Goal: Task Accomplishment & Management: Use online tool/utility

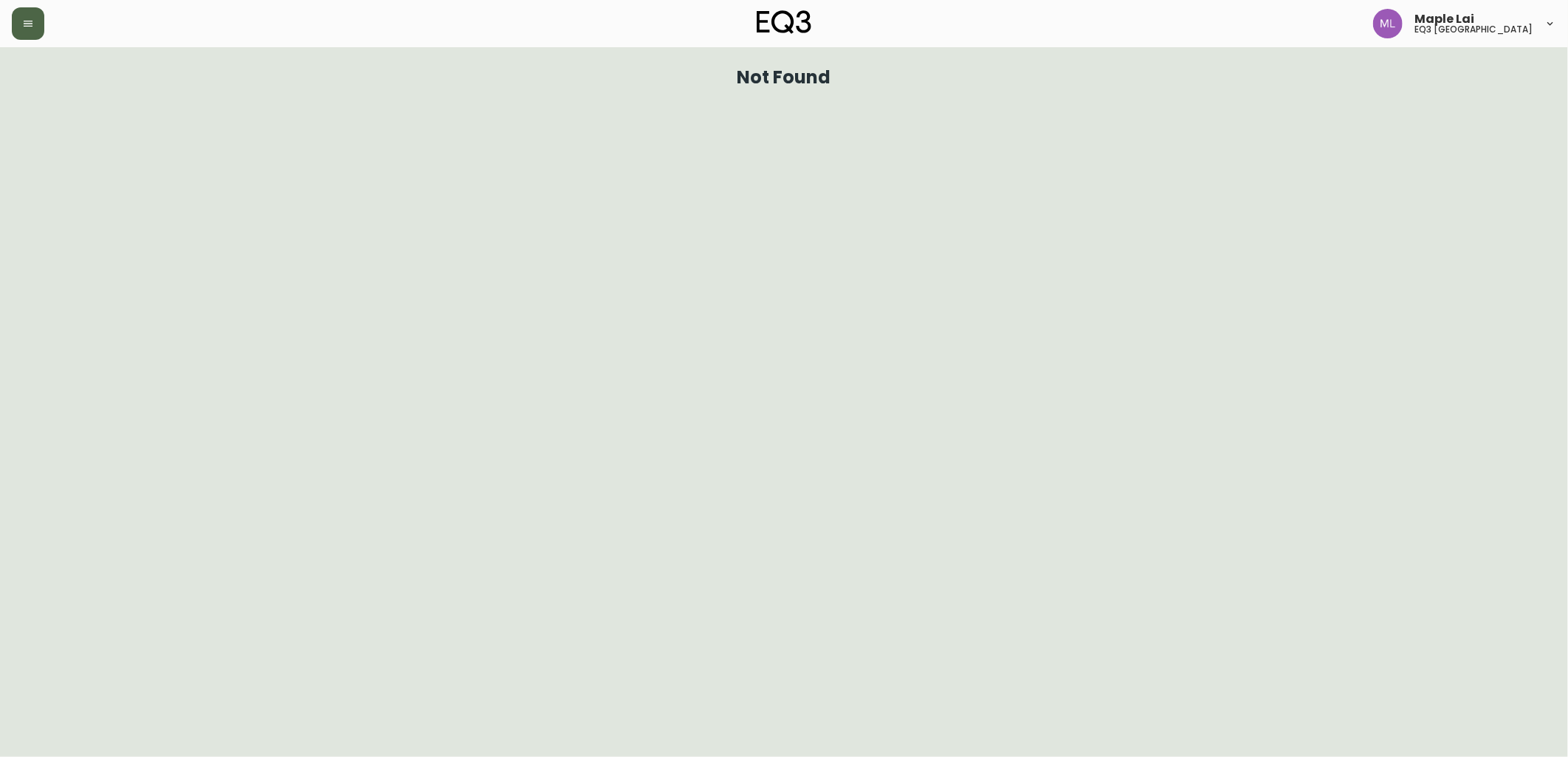
click at [31, 19] on icon "button" at bounding box center [27, 23] width 11 height 11
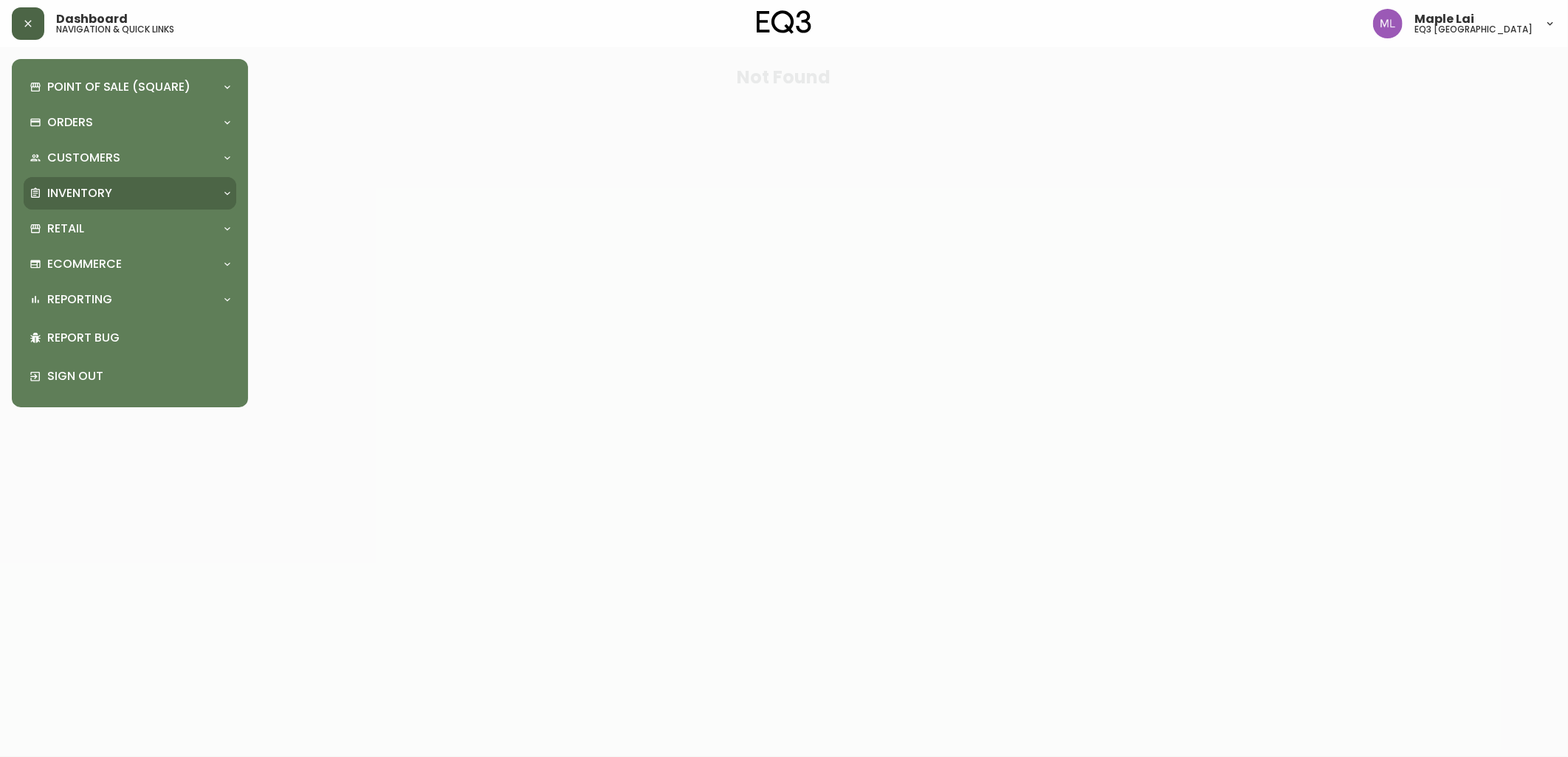
click at [92, 207] on div "Inventory" at bounding box center [130, 193] width 213 height 33
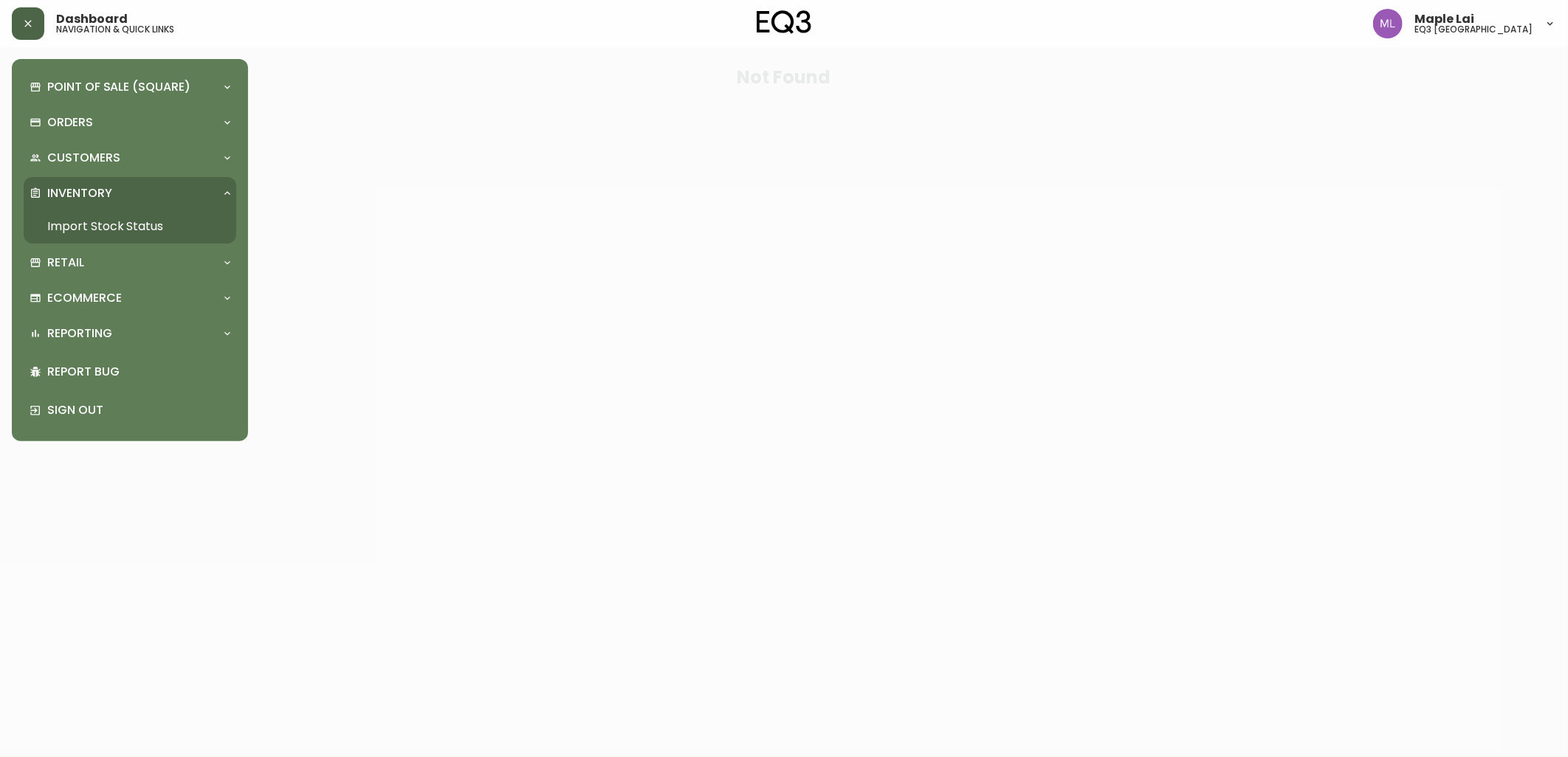
click at [115, 225] on link "Import Stock Status" at bounding box center [130, 226] width 213 height 34
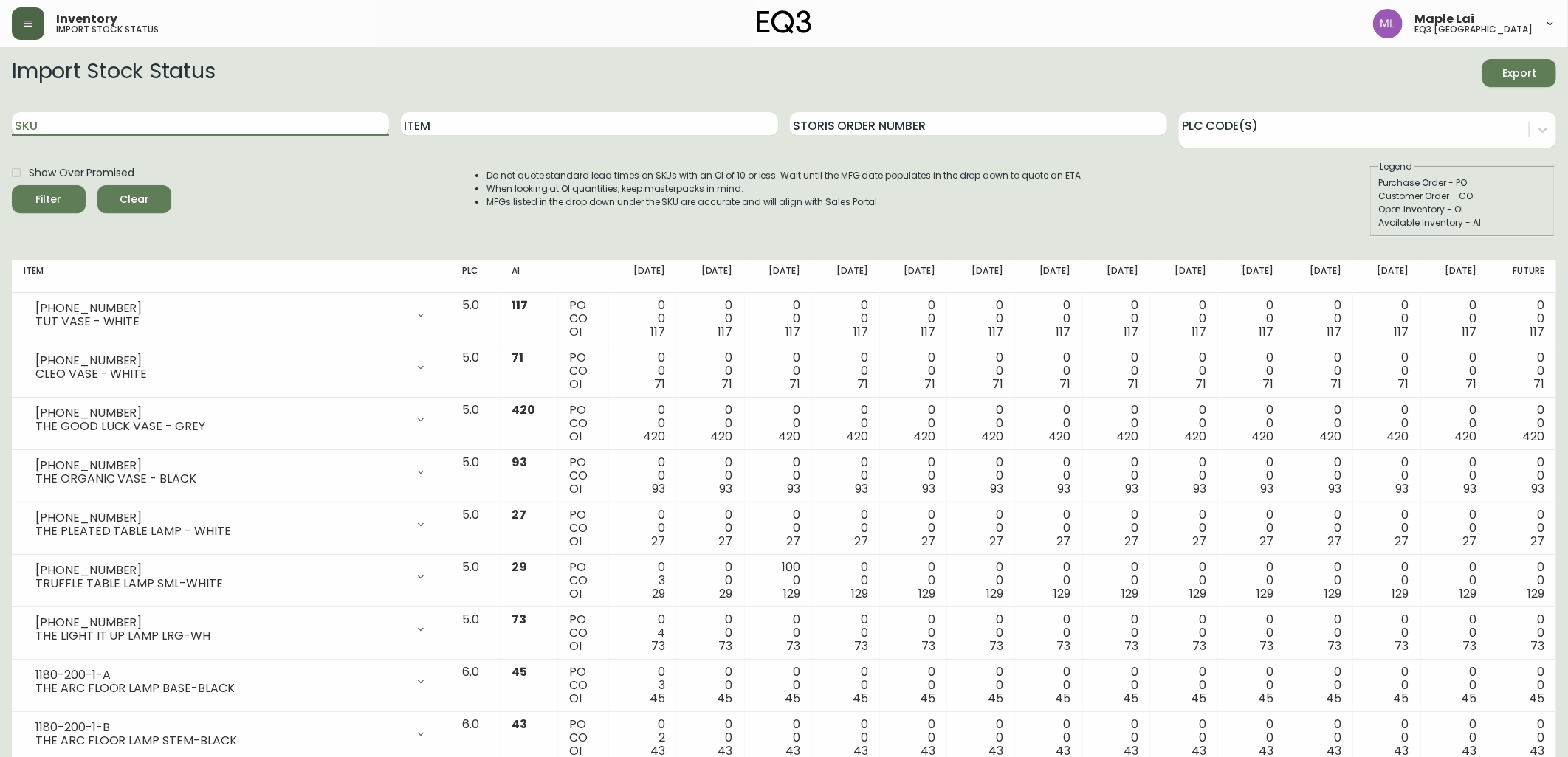
click at [267, 124] on input "SKU" at bounding box center [200, 124] width 377 height 24
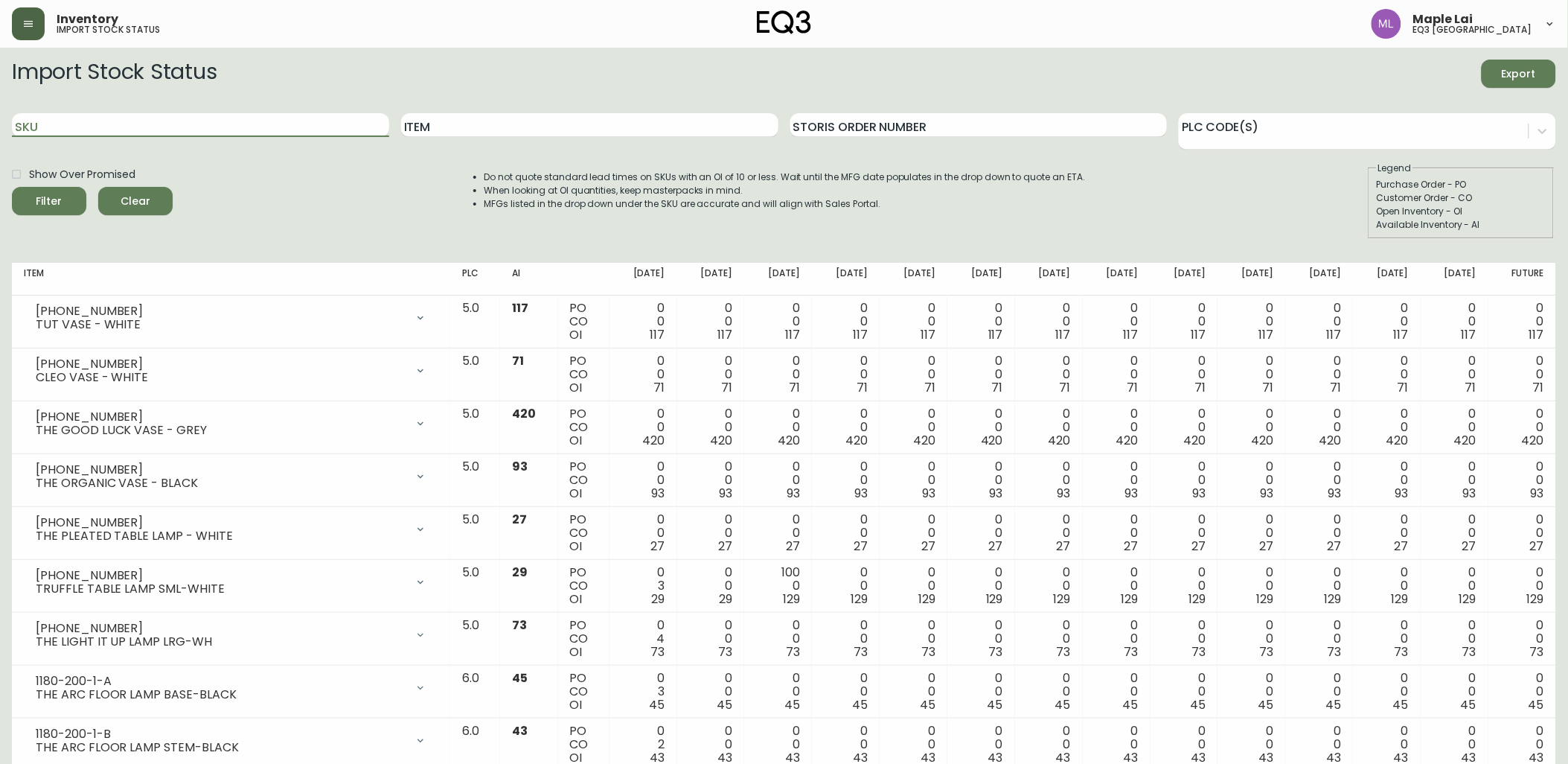
paste input "7220-101-13-B"
click at [12, 187] on button "Filter" at bounding box center [49, 201] width 74 height 28
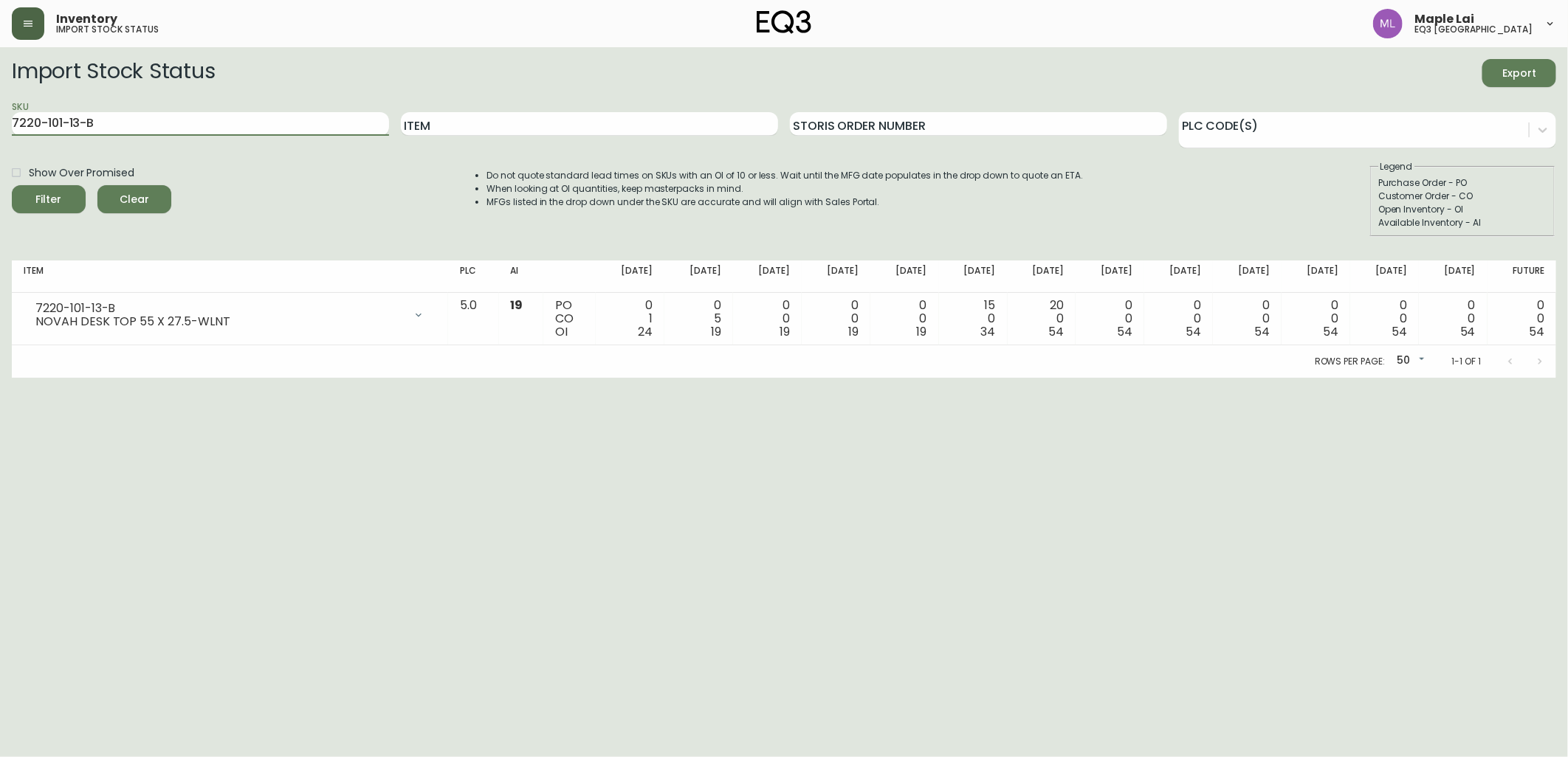
drag, startPoint x: 164, startPoint y: 126, endPoint x: -4, endPoint y: 104, distance: 169.4
click at [0, 104] on html "Inventory import stock status Maple Lai eq3 [GEOGRAPHIC_DATA] Import Stock Stat…" at bounding box center [784, 189] width 1568 height 378
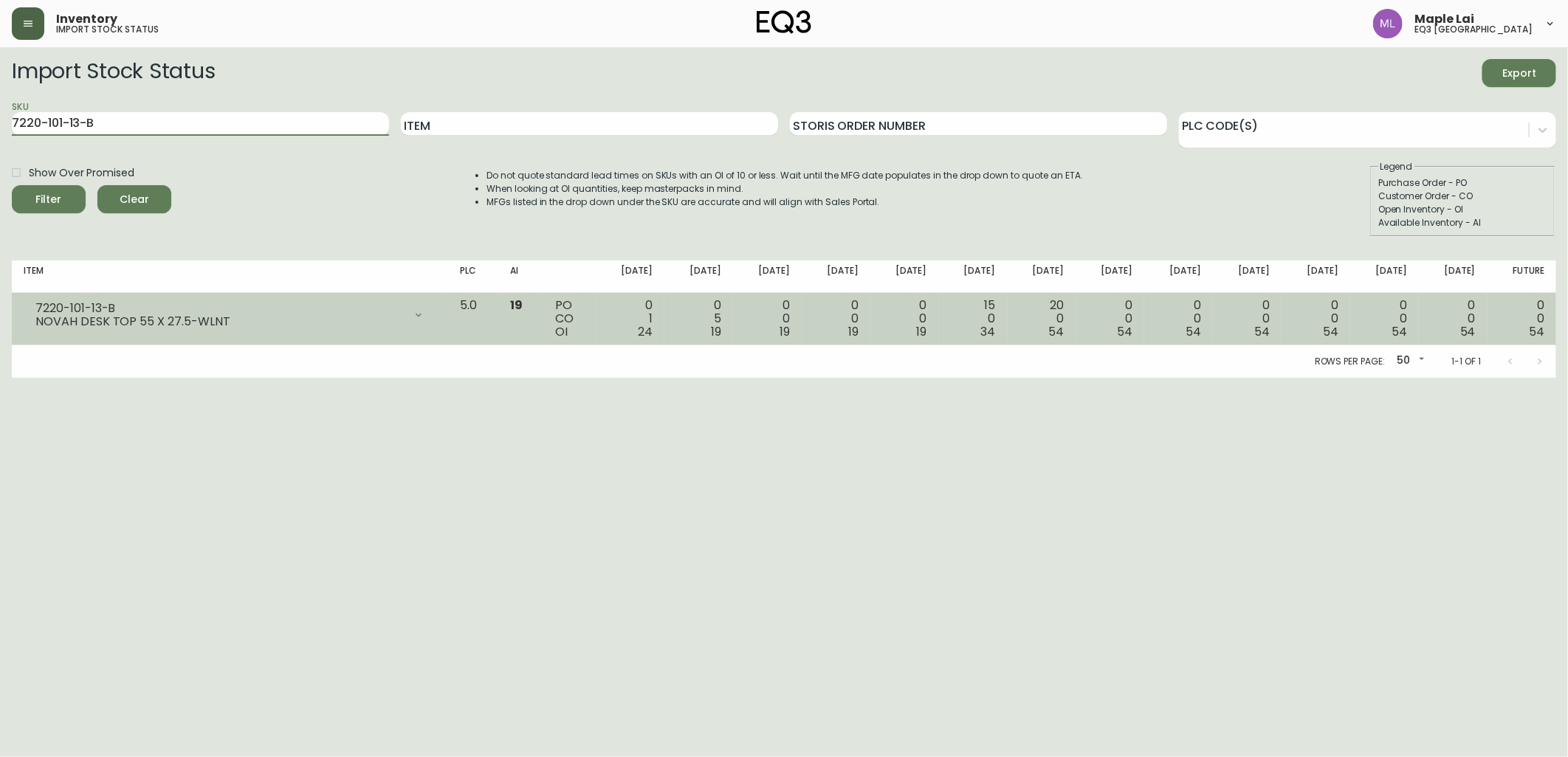
paste input "300-5-A"
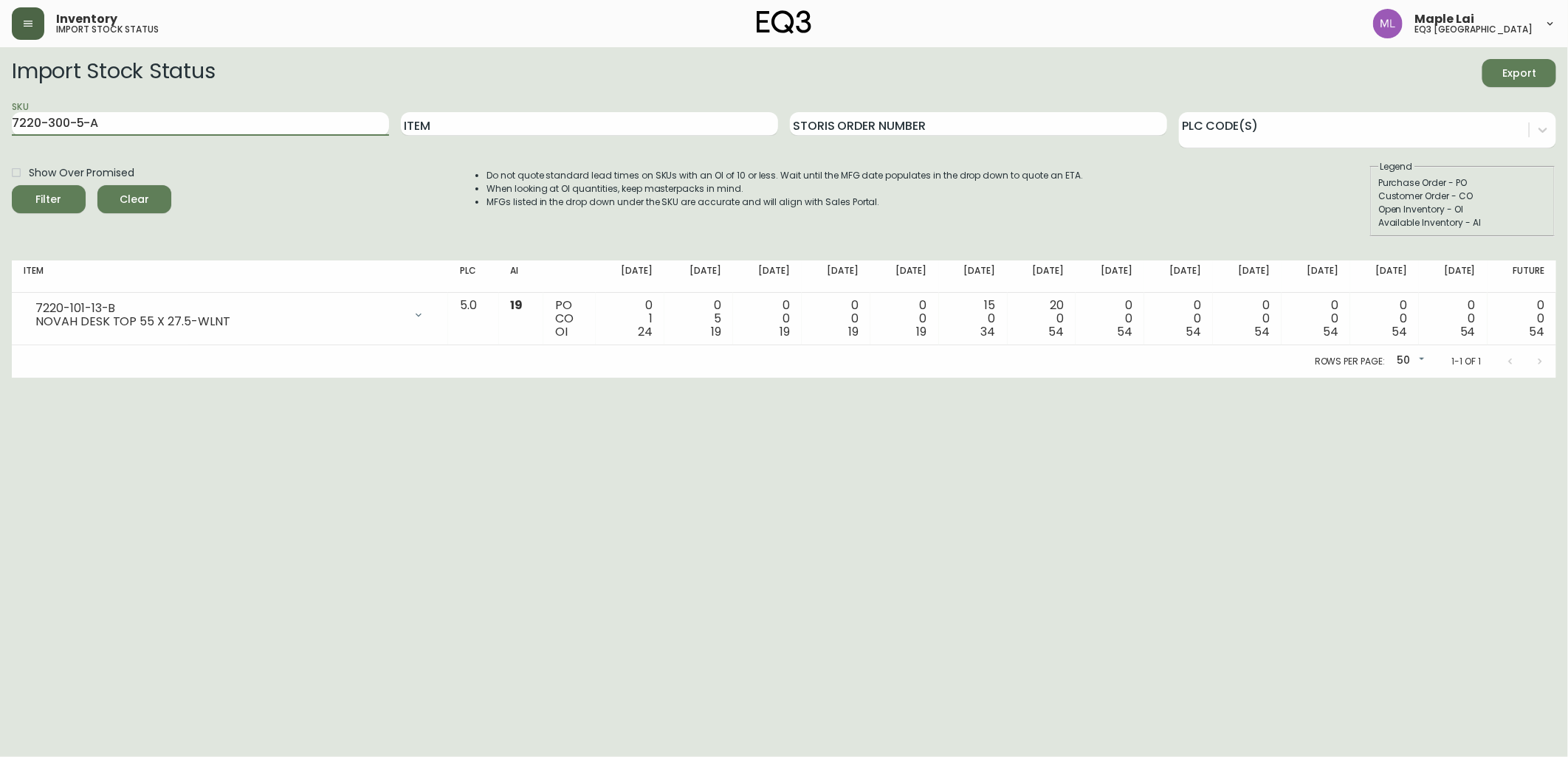
click at [11, 186] on button "Filter" at bounding box center [48, 200] width 74 height 28
drag, startPoint x: 165, startPoint y: 115, endPoint x: -4, endPoint y: 138, distance: 170.6
click at [0, 138] on html "Inventory import stock status Maple Lai eq3 [GEOGRAPHIC_DATA] Import Stock Stat…" at bounding box center [784, 189] width 1568 height 378
paste input "[PHONE_NUMBER]"
click at [11, 186] on button "Filter" at bounding box center [48, 200] width 74 height 28
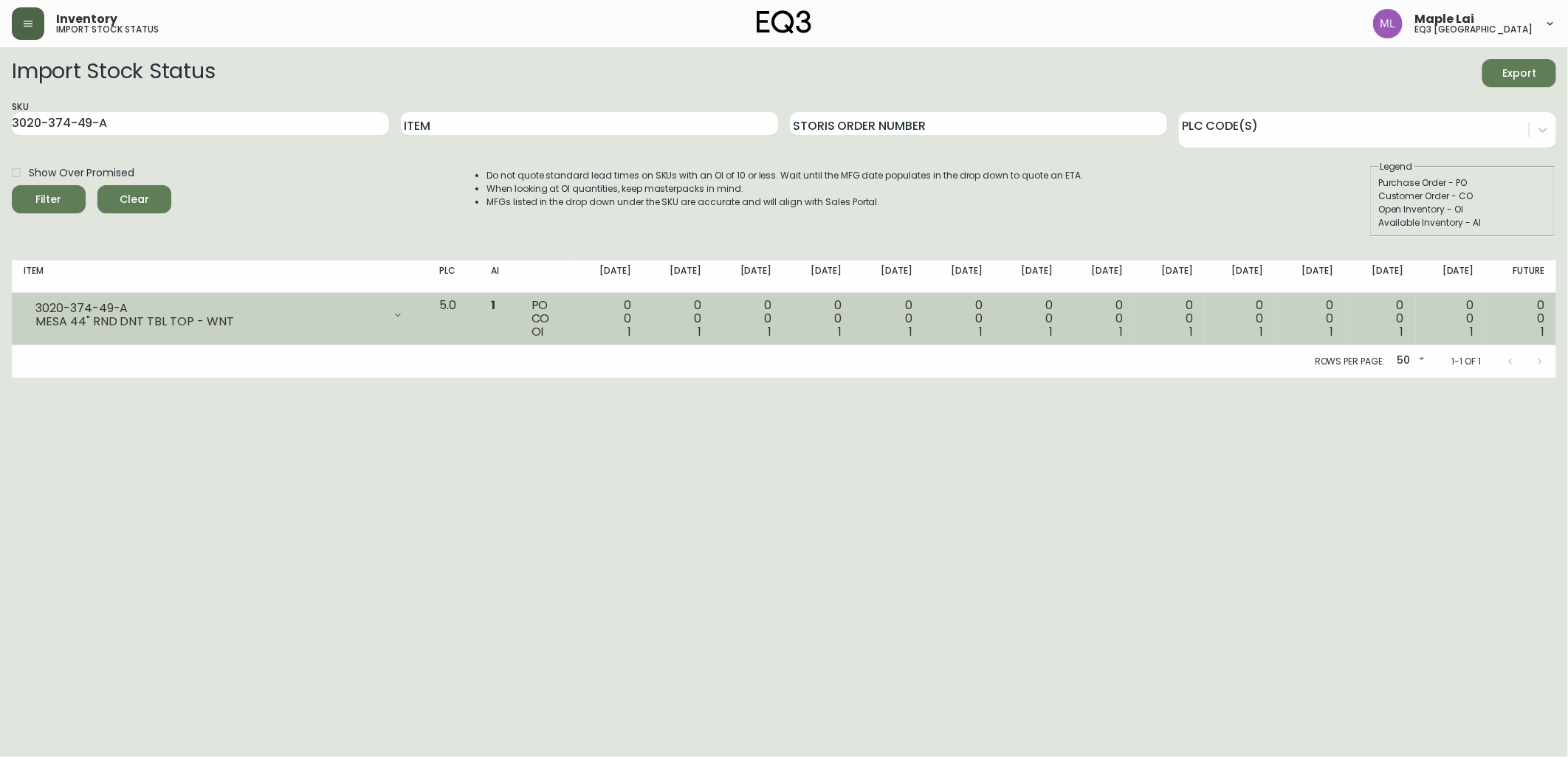
click at [385, 329] on div "3020-374-49-A MESA 44" RND DNT TBL TOP - WNT" at bounding box center [220, 315] width 392 height 33
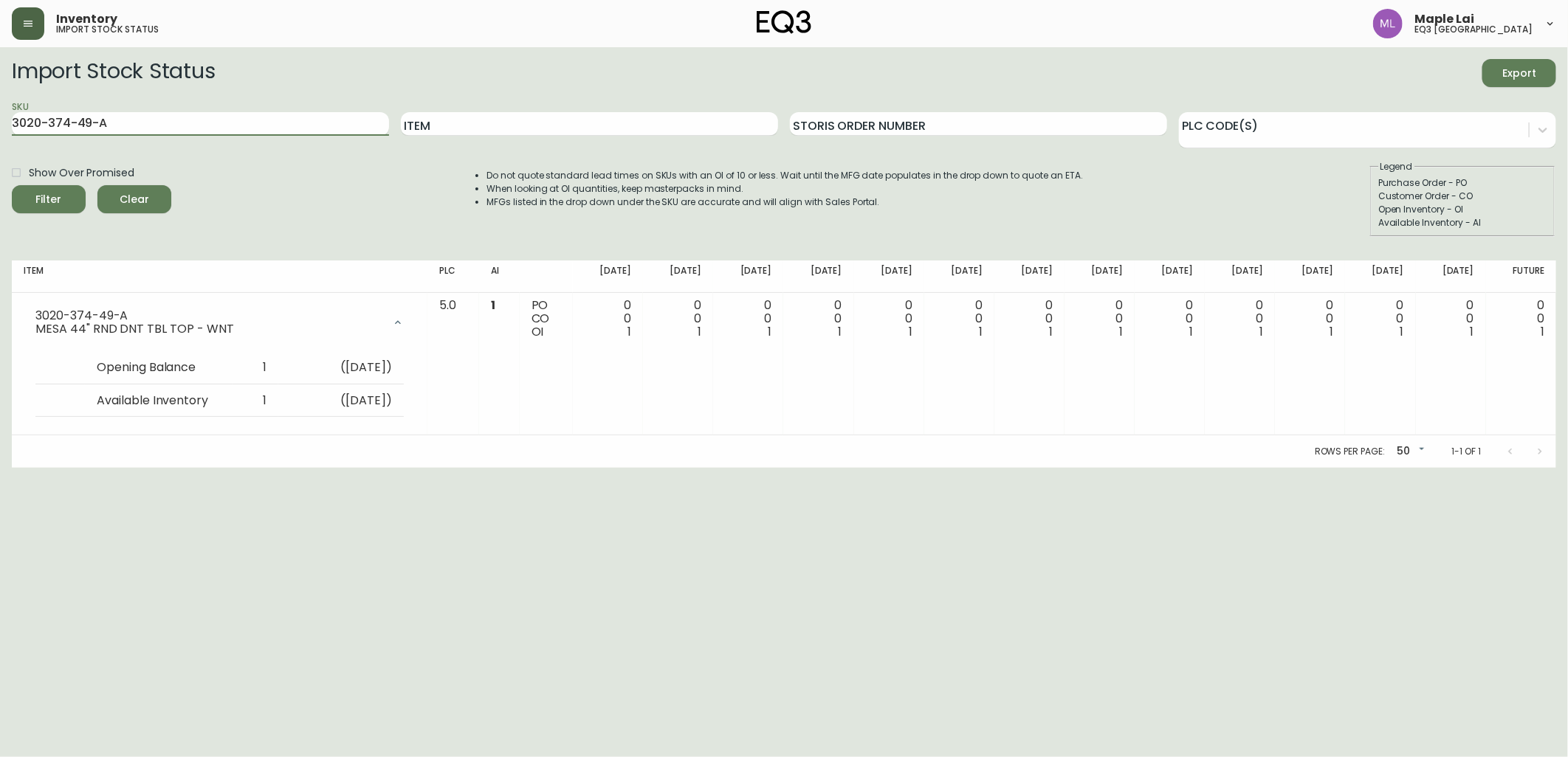
drag, startPoint x: 193, startPoint y: 127, endPoint x: 0, endPoint y: 117, distance: 193.3
click at [0, 115] on html "Inventory import stock status Maple Lai eq3 [GEOGRAPHIC_DATA] Import Stock Stat…" at bounding box center [784, 234] width 1568 height 468
paste input "23"
click at [11, 186] on button "Filter" at bounding box center [48, 200] width 74 height 28
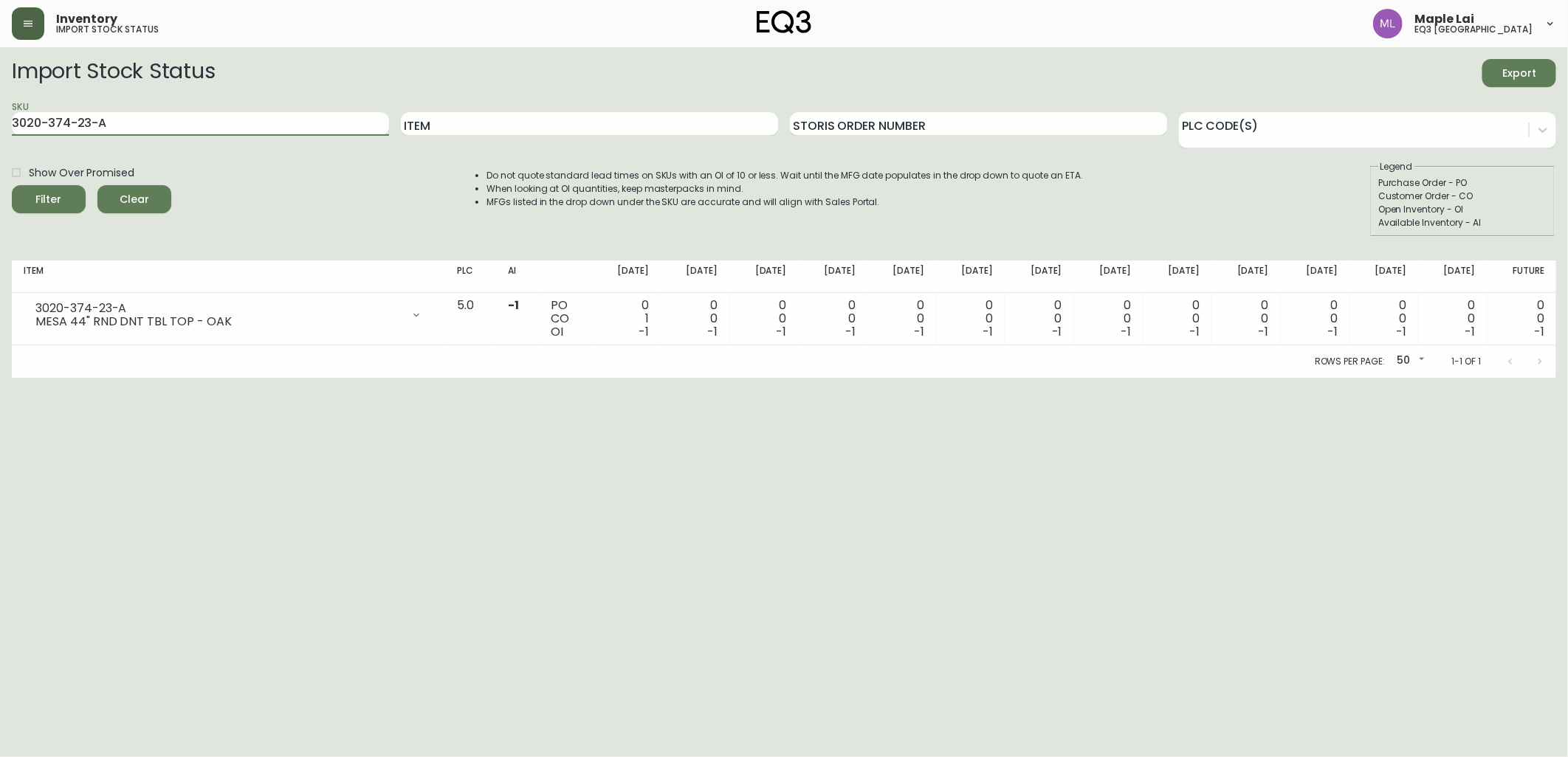
click at [11, 186] on button "Filter" at bounding box center [48, 200] width 74 height 28
type input "3020-374-23-"
drag, startPoint x: 182, startPoint y: 126, endPoint x: 1, endPoint y: 149, distance: 182.5
click at [0, 163] on html "Inventory import stock status Maple Lai eq3 [GEOGRAPHIC_DATA] Import Stock Stat…" at bounding box center [784, 189] width 1568 height 378
paste input "7060-314-23-B"
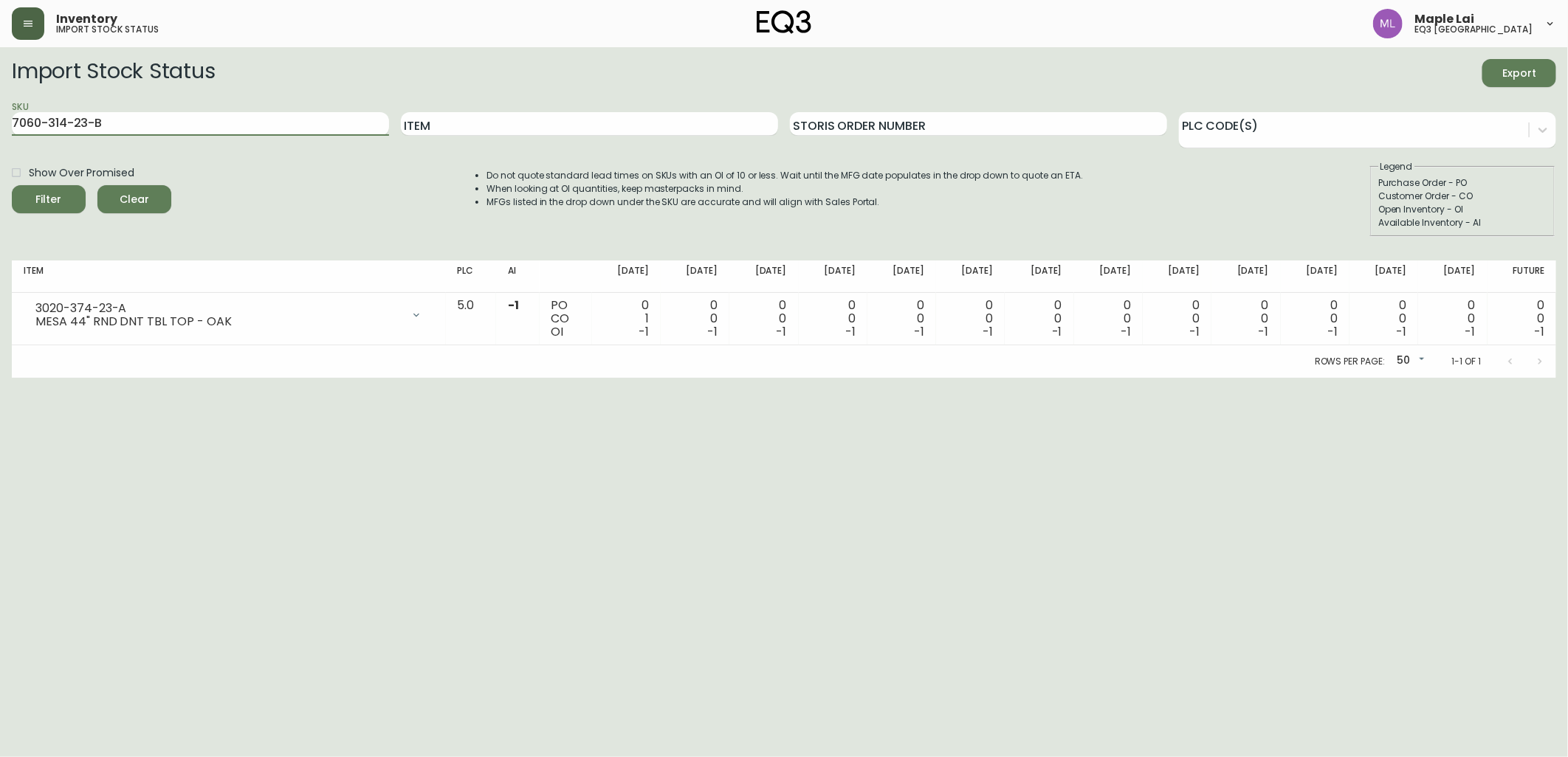
click at [11, 186] on button "Filter" at bounding box center [48, 200] width 74 height 28
drag, startPoint x: 213, startPoint y: 116, endPoint x: -4, endPoint y: 52, distance: 226.2
click at [0, 52] on html "Inventory import stock status Maple Lai eq3 [GEOGRAPHIC_DATA] Import Stock Stat…" at bounding box center [784, 189] width 1568 height 378
paste input "49"
click at [11, 186] on button "Filter" at bounding box center [48, 200] width 74 height 28
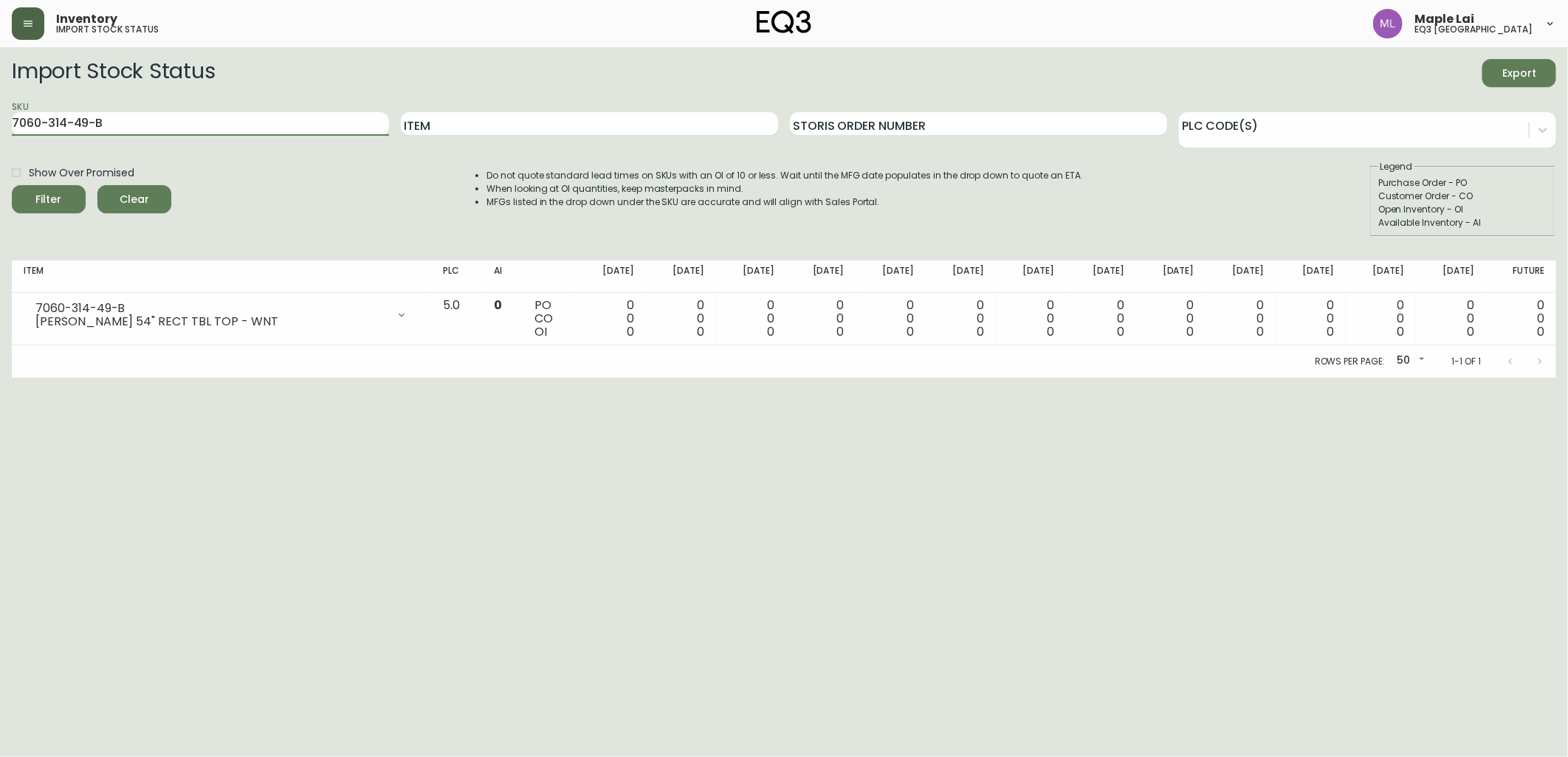
drag, startPoint x: 161, startPoint y: 127, endPoint x: -4, endPoint y: 121, distance: 165.1
click at [0, 121] on html "Inventory import stock status Maple Lai eq3 [GEOGRAPHIC_DATA] Import Stock Stat…" at bounding box center [784, 189] width 1568 height 378
paste input "06-13"
click at [11, 186] on button "Filter" at bounding box center [48, 200] width 74 height 28
drag, startPoint x: 127, startPoint y: 126, endPoint x: -4, endPoint y: -10, distance: 188.8
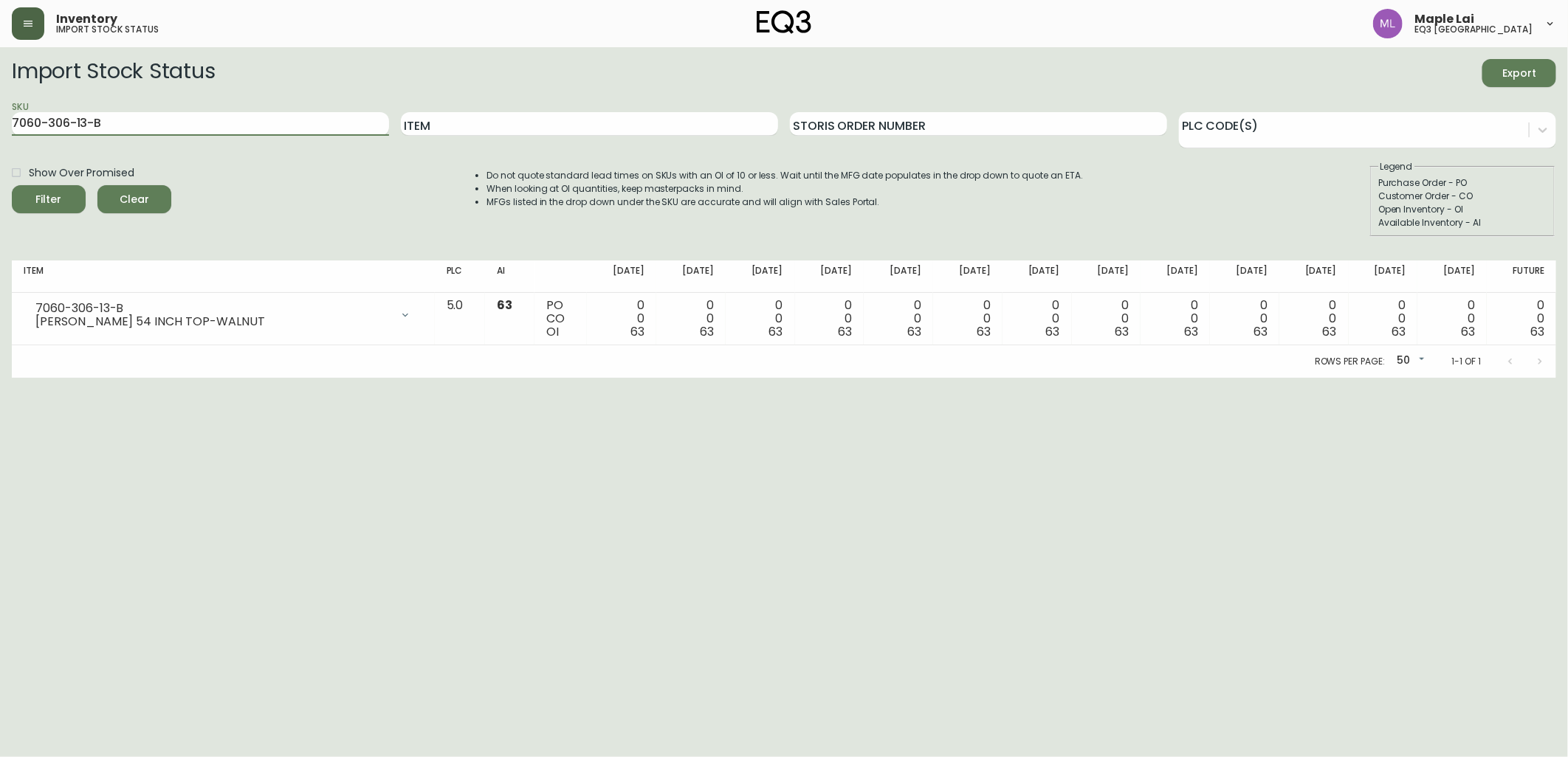
click at [0, 0] on html "Inventory import stock status Maple Lai eq3 [GEOGRAPHIC_DATA] Import Stock Stat…" at bounding box center [784, 189] width 1568 height 378
paste input "[PHONE_NUMBER]"
click at [11, 186] on button "Filter" at bounding box center [48, 200] width 74 height 28
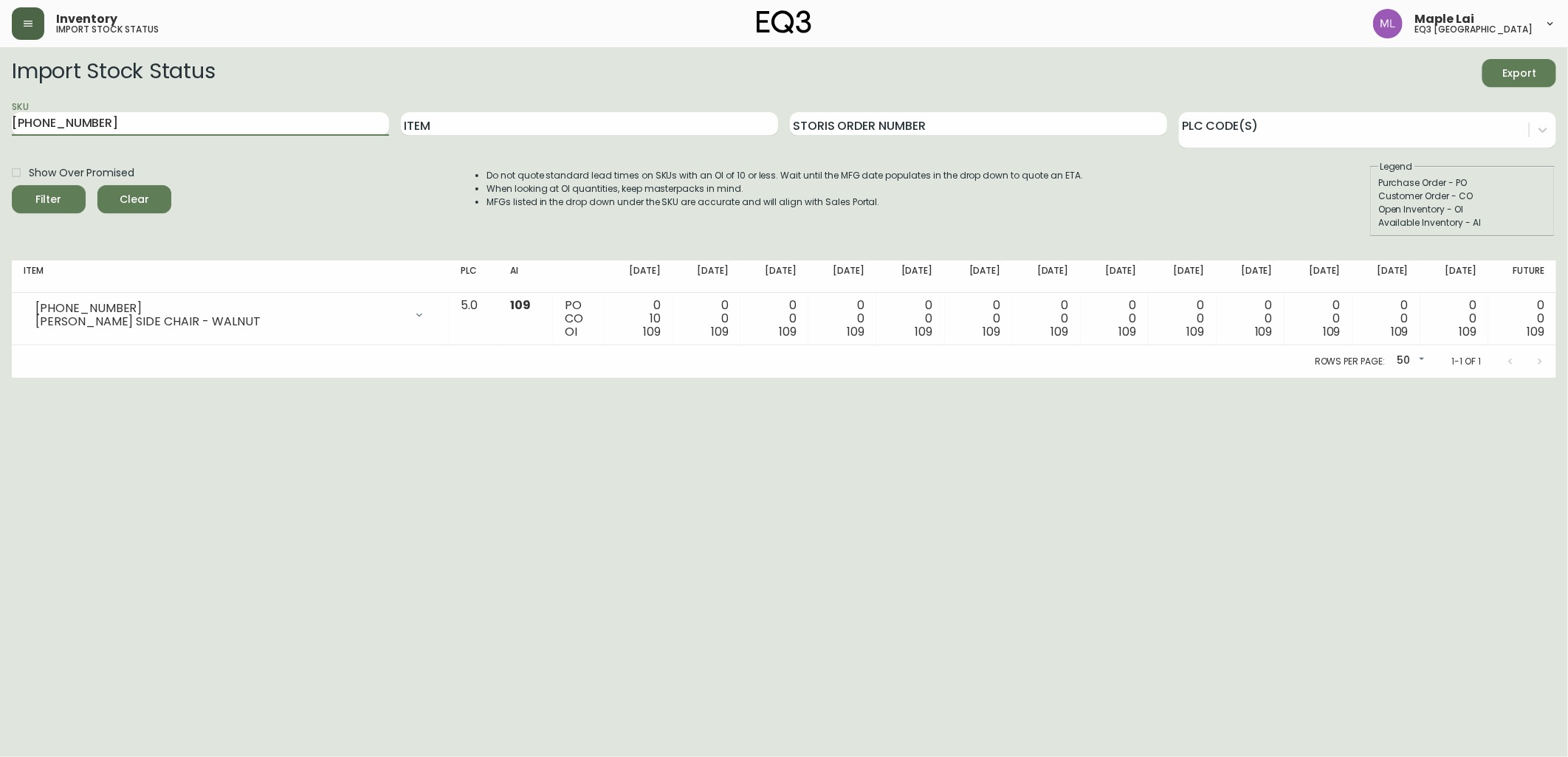
drag, startPoint x: 163, startPoint y: 128, endPoint x: 0, endPoint y: 34, distance: 188.2
click at [0, 39] on html "Inventory import stock status Maple Lai eq3 [GEOGRAPHIC_DATA] Import Stock Stat…" at bounding box center [784, 189] width 1568 height 378
paste input "7020-703"
click at [11, 186] on button "Filter" at bounding box center [48, 200] width 74 height 28
drag, startPoint x: 215, startPoint y: 133, endPoint x: -4, endPoint y: 115, distance: 219.7
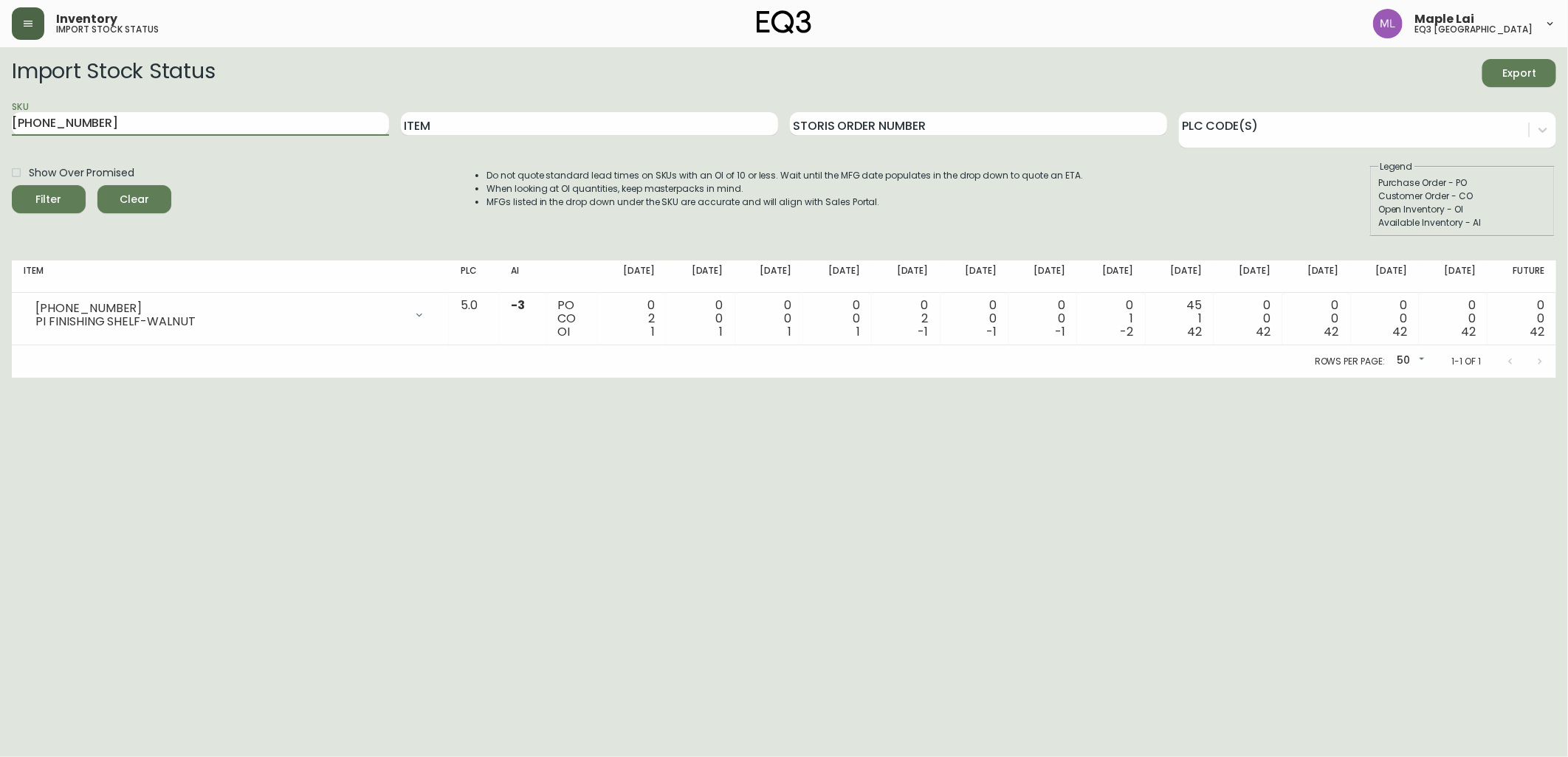
click at [0, 115] on html "Inventory import stock status Maple Lai eq3 [GEOGRAPHIC_DATA] Import Stock Stat…" at bounding box center [784, 189] width 1568 height 378
paste input "3020-382"
type input "[PHONE_NUMBER]"
click at [11, 186] on button "Filter" at bounding box center [48, 200] width 74 height 28
